Goal: Information Seeking & Learning: Check status

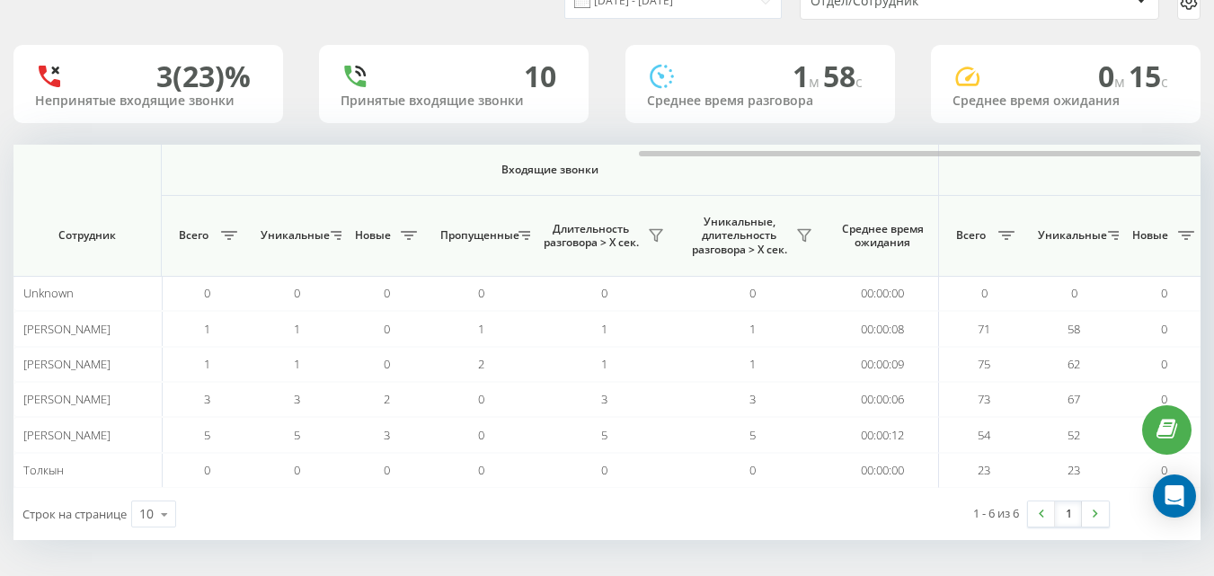
scroll to position [0, 1320]
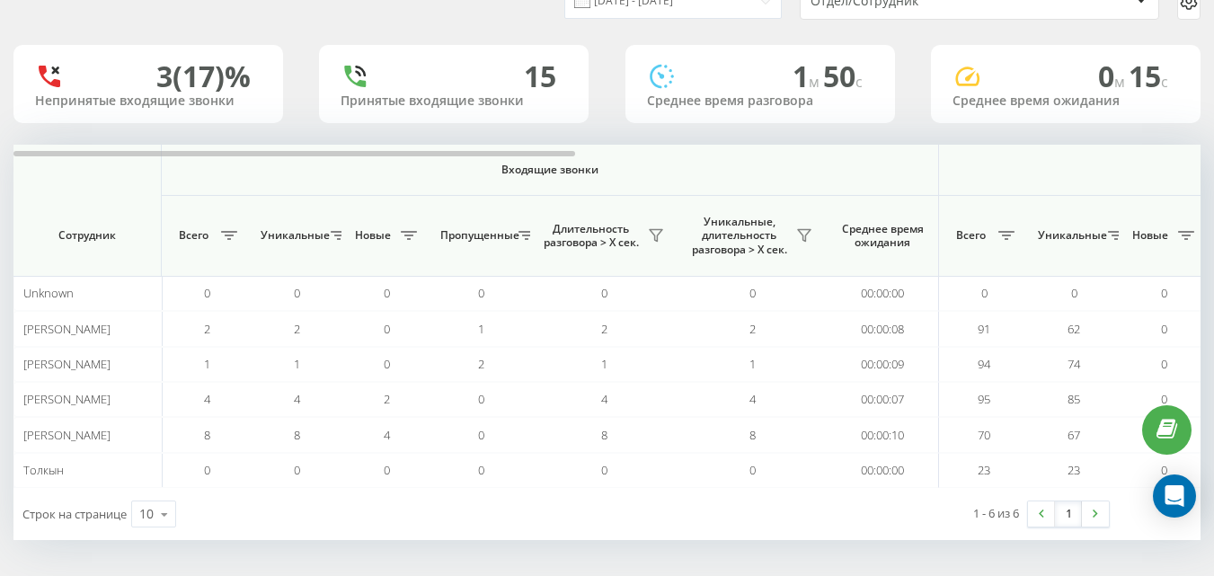
click at [705, 132] on div "[DATE] - [DATE] Отдел/Сотрудник 3 (17)% Непринятые входящие звонки 15 Принятые …" at bounding box center [606, 254] width 1187 height 571
drag, startPoint x: 511, startPoint y: 173, endPoint x: 534, endPoint y: 157, distance: 27.2
click at [513, 173] on span "Входящие звонки" at bounding box center [549, 170] width 683 height 14
click at [535, 155] on div at bounding box center [294, 153] width 562 height 5
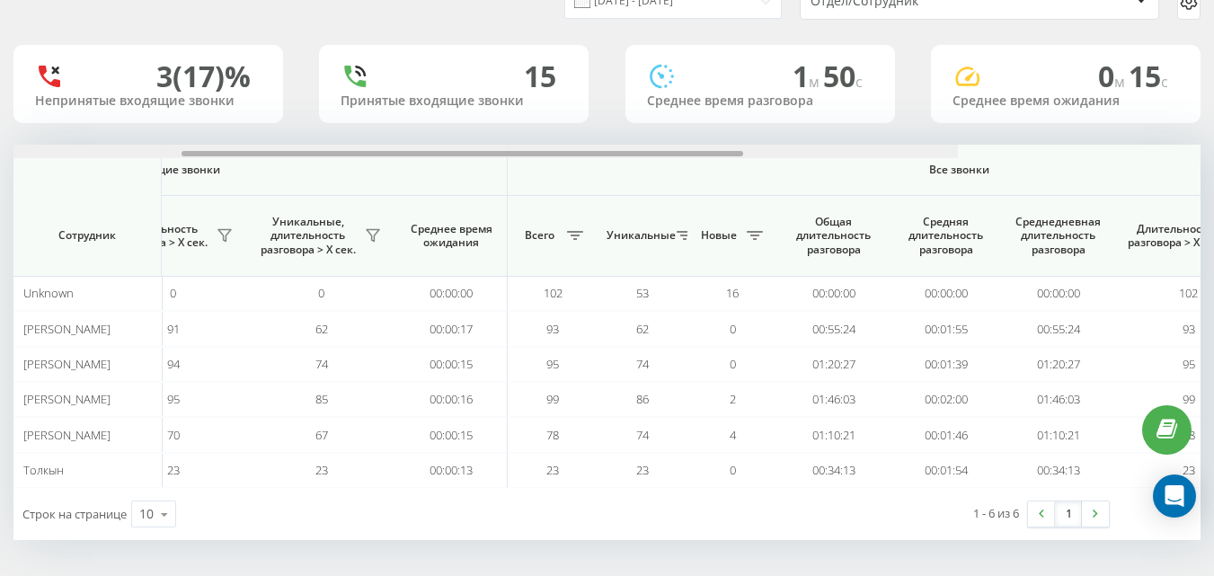
scroll to position [0, 1320]
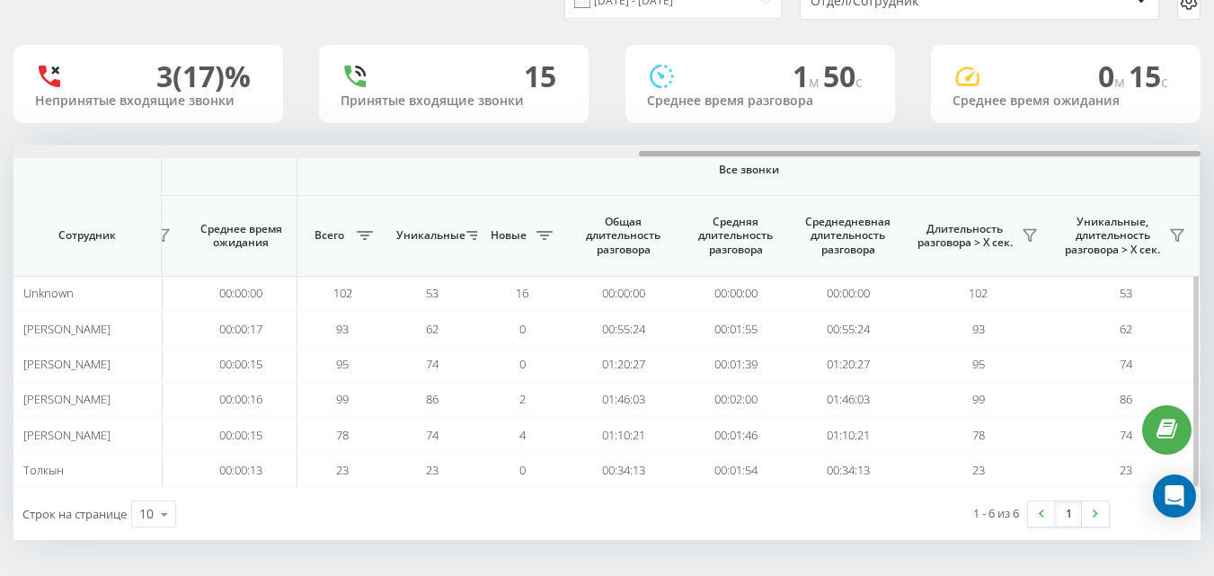
drag, startPoint x: 535, startPoint y: 155, endPoint x: 1092, endPoint y: 228, distance: 561.9
click at [1213, 173] on html "e-r-a.kz Проекты e-r-a.kz Дашборд Центр обращений Аналитика Ваши отчеты Отчет м…" at bounding box center [607, 203] width 1214 height 576
click at [1031, 238] on icon at bounding box center [1030, 236] width 13 height 12
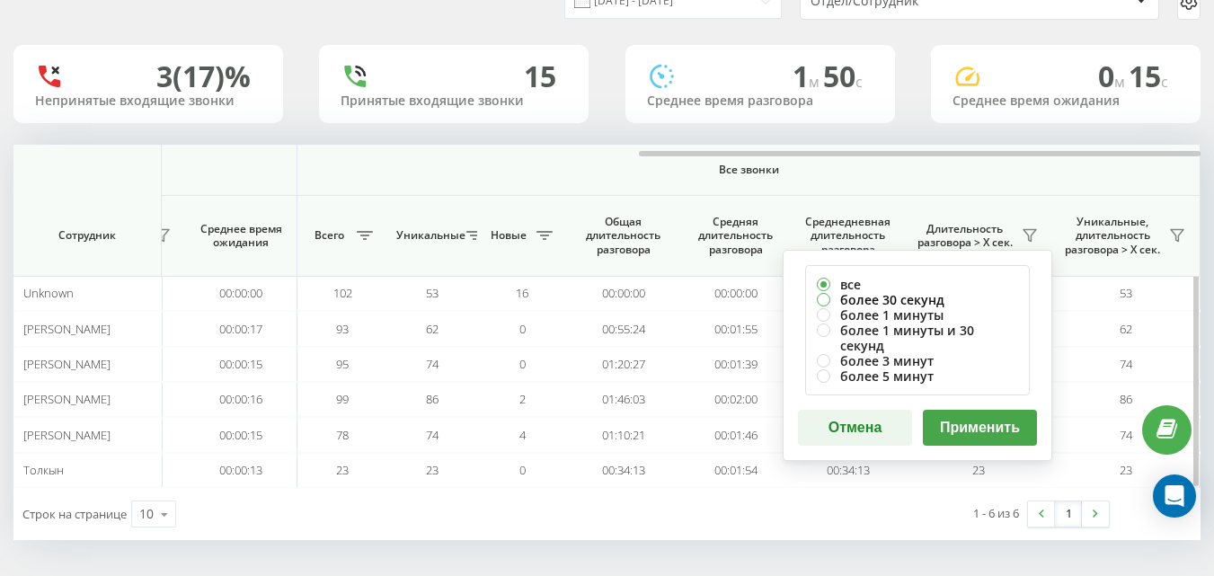
click at [860, 297] on label "более 30 секунд" at bounding box center [917, 299] width 201 height 15
radio input "true"
click at [997, 410] on button "Применить" at bounding box center [980, 428] width 114 height 36
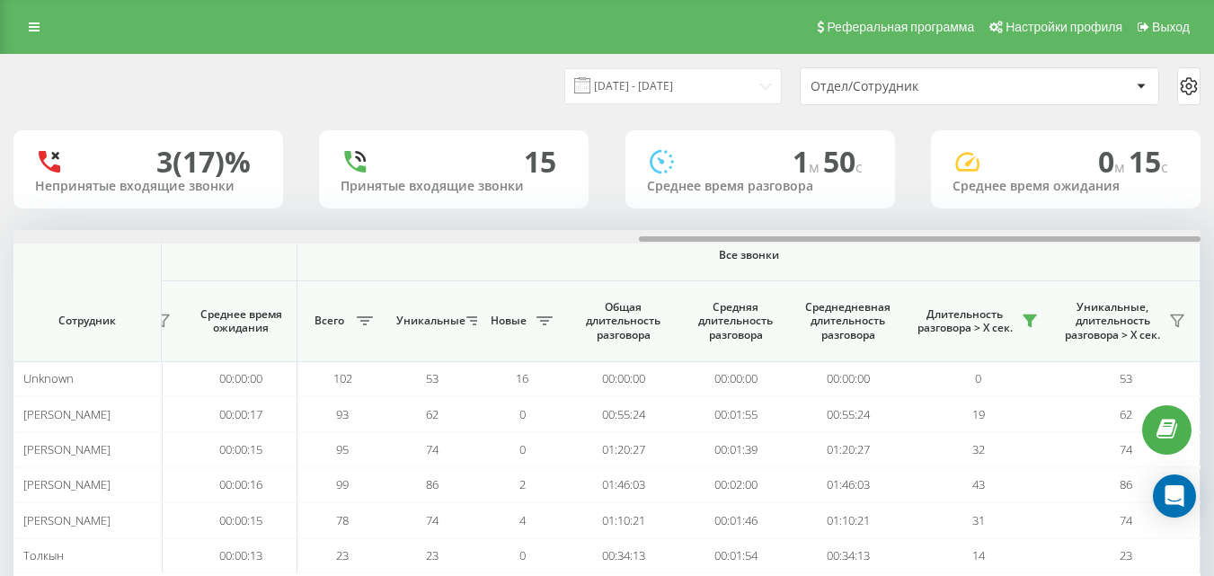
drag, startPoint x: 451, startPoint y: 236, endPoint x: 1227, endPoint y: 226, distance: 775.6
click at [1213, 226] on html "e-r-a.kz Проекты e-r-a.kz Дашборд Центр обращений Аналитика Ваши отчеты Отчет м…" at bounding box center [607, 288] width 1214 height 576
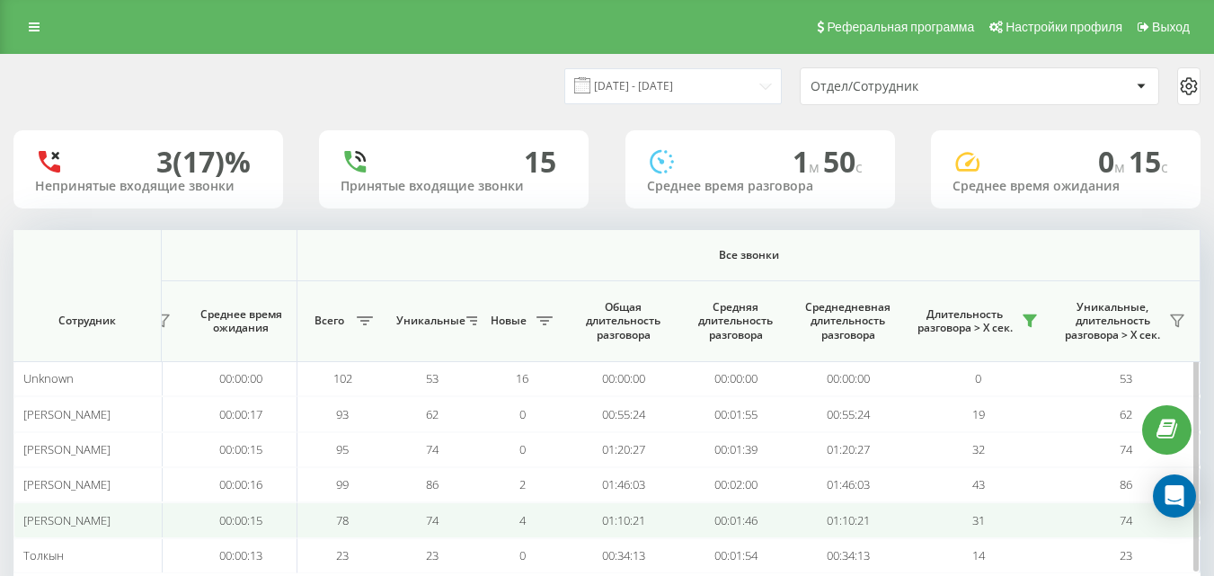
scroll to position [85, 0]
